Goal: Navigation & Orientation: Understand site structure

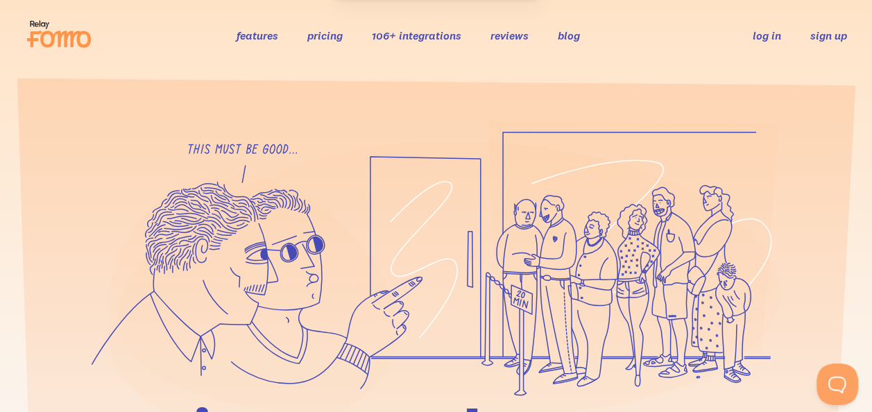
click at [815, 42] on link "sign up" at bounding box center [828, 35] width 37 height 15
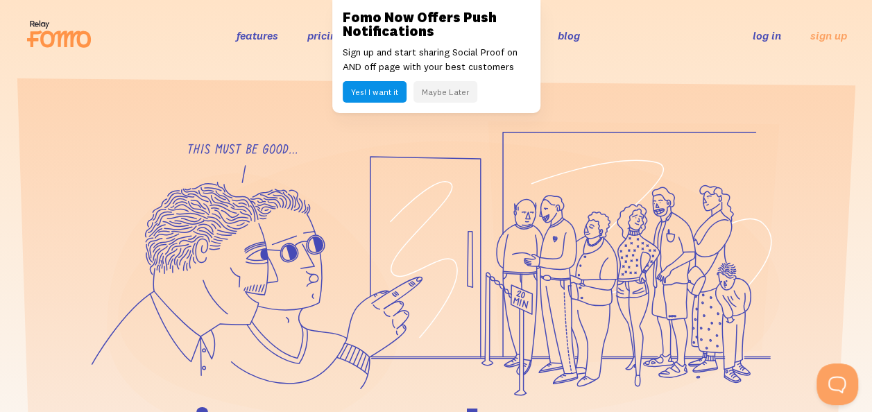
click at [397, 203] on icon at bounding box center [449, 280] width 662 height 279
click at [440, 103] on button "Maybe Later" at bounding box center [445, 91] width 64 height 21
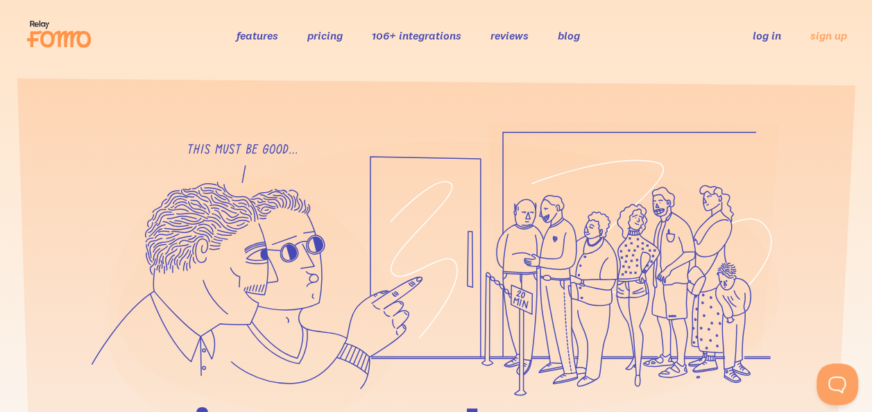
click at [499, 31] on link "reviews" at bounding box center [509, 35] width 38 height 14
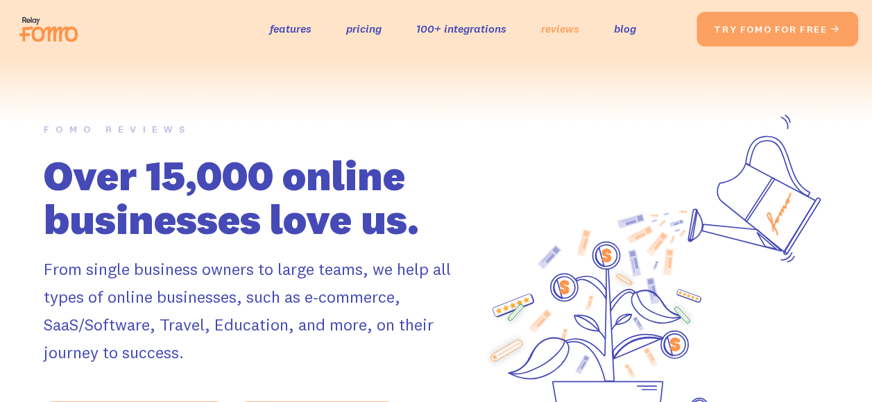
click at [550, 39] on link "reviews" at bounding box center [560, 29] width 38 height 20
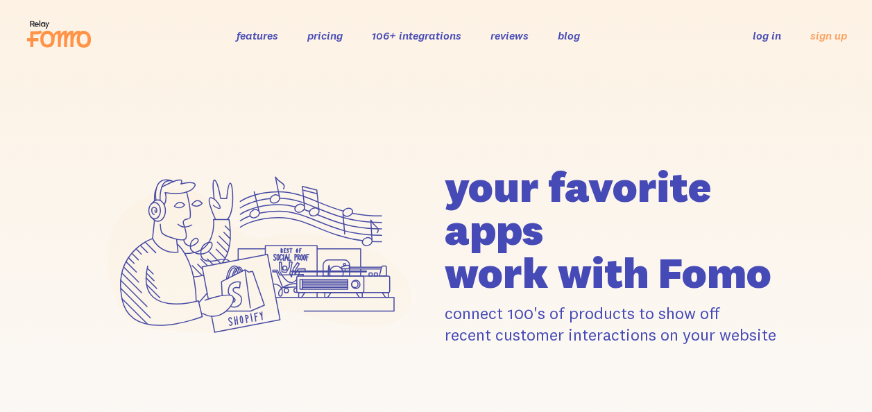
click at [257, 41] on link "features" at bounding box center [257, 35] width 42 height 14
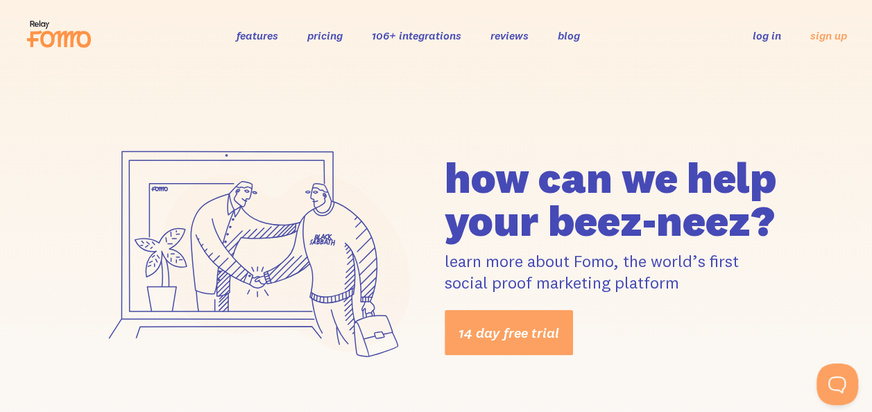
click at [243, 35] on link "features" at bounding box center [257, 35] width 42 height 14
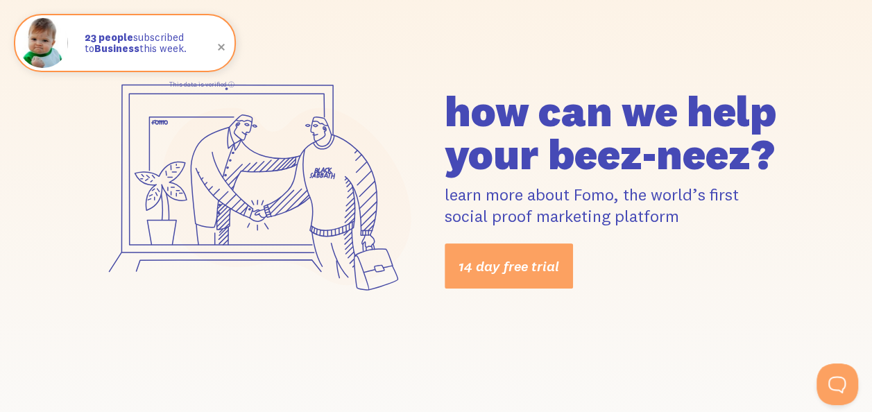
scroll to position [83, 0]
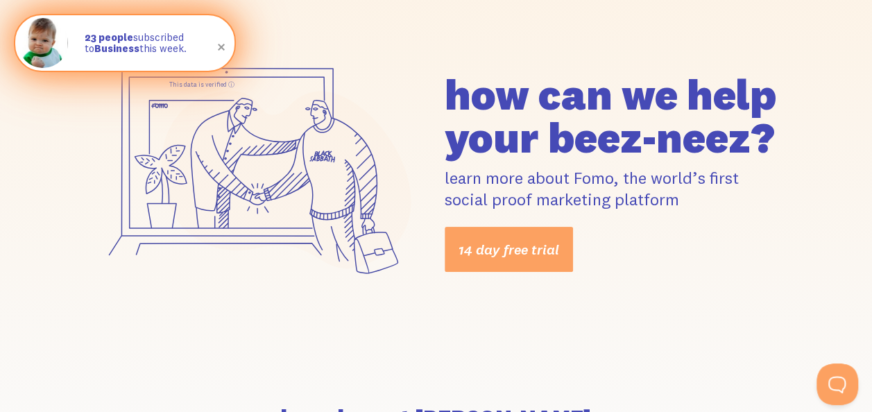
click at [221, 47] on span at bounding box center [221, 47] width 47 height 47
